Goal: Task Accomplishment & Management: Use online tool/utility

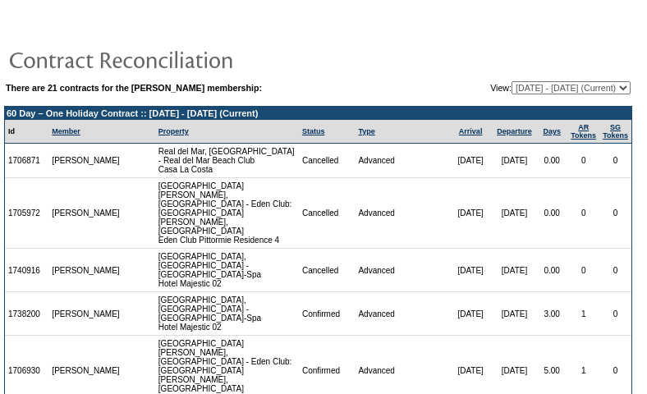
click at [553, 89] on select "01/07/08 - 01/31/09 02/01/09 - 01/31/10 02/01/10 - 01/31/11 02/01/11 - 01/31/12…" at bounding box center [571, 87] width 119 height 13
select select "122947"
click at [512, 81] on select "01/07/08 - 01/31/09 02/01/09 - 01/31/10 02/01/10 - 01/31/11 02/01/11 - 01/31/12…" at bounding box center [571, 87] width 119 height 13
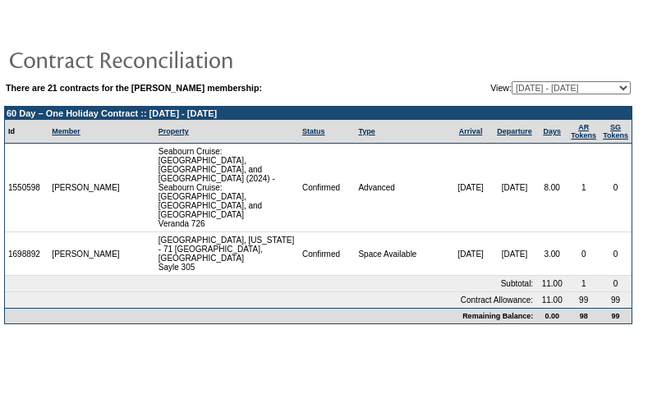
click at [568, 88] on select "01/07/08 - 01/31/09 02/01/09 - 01/31/10 02/01/10 - 01/31/11 02/01/11 - 01/31/12…" at bounding box center [571, 87] width 119 height 13
select select "118097"
click at [512, 81] on select "01/07/08 - 01/31/09 02/01/09 - 01/31/10 02/01/10 - 01/31/11 02/01/11 - 01/31/12…" at bounding box center [571, 87] width 119 height 13
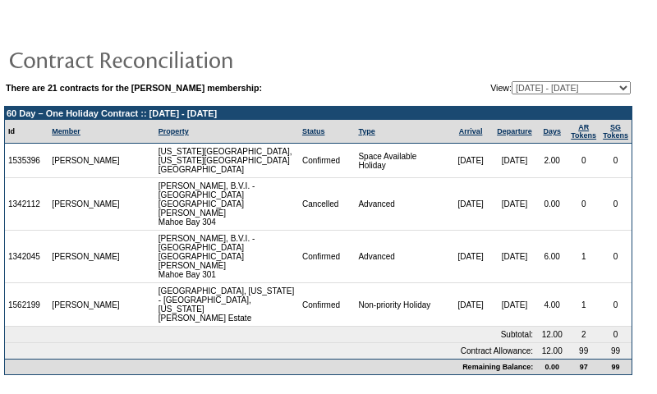
click at [18, 283] on td "1562199" at bounding box center [27, 305] width 44 height 44
copy td "1562199"
